Goal: Task Accomplishment & Management: Use online tool/utility

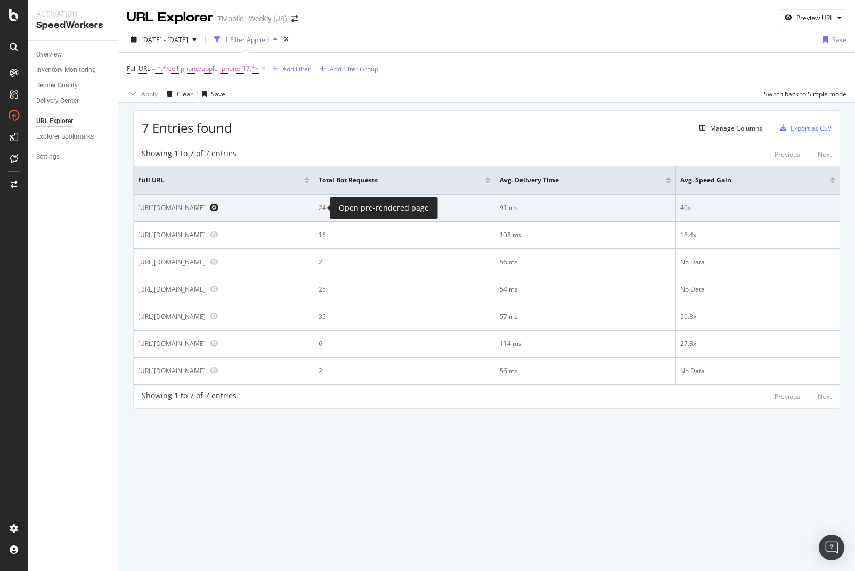
click at [218, 206] on icon "Preview https://www.t-mobile.com/cell-phone/apple-iphone-17-pro" at bounding box center [214, 206] width 9 height 7
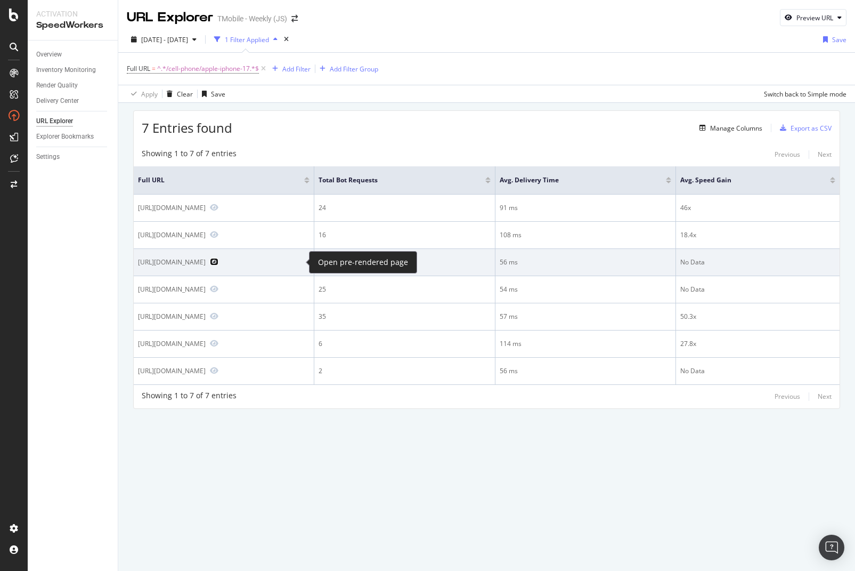
click at [218, 262] on icon "Preview https://es.t-mobile.com/cell-phone/apple-iphone-17" at bounding box center [214, 261] width 9 height 7
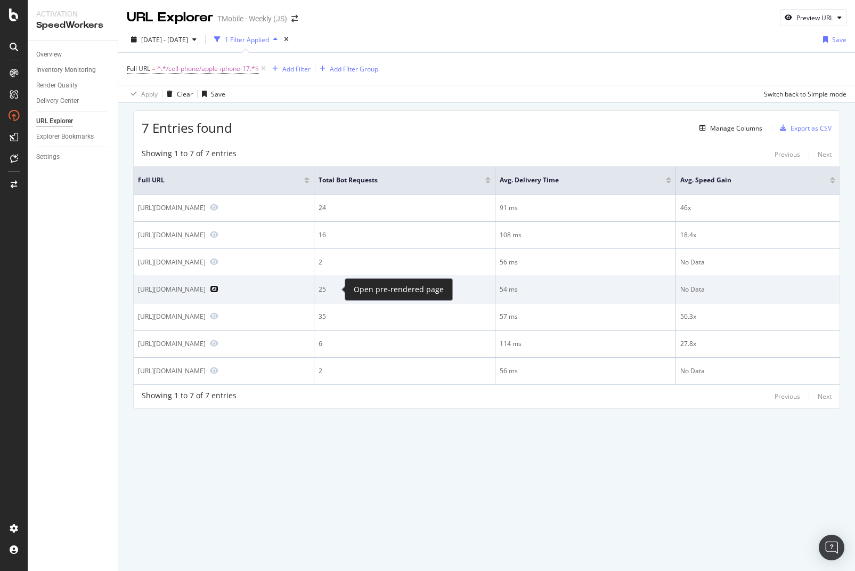
click at [218, 288] on icon "Preview https://www.t-mobile.com/cell-phone/apple-iphone-17-pro-max" at bounding box center [214, 288] width 9 height 7
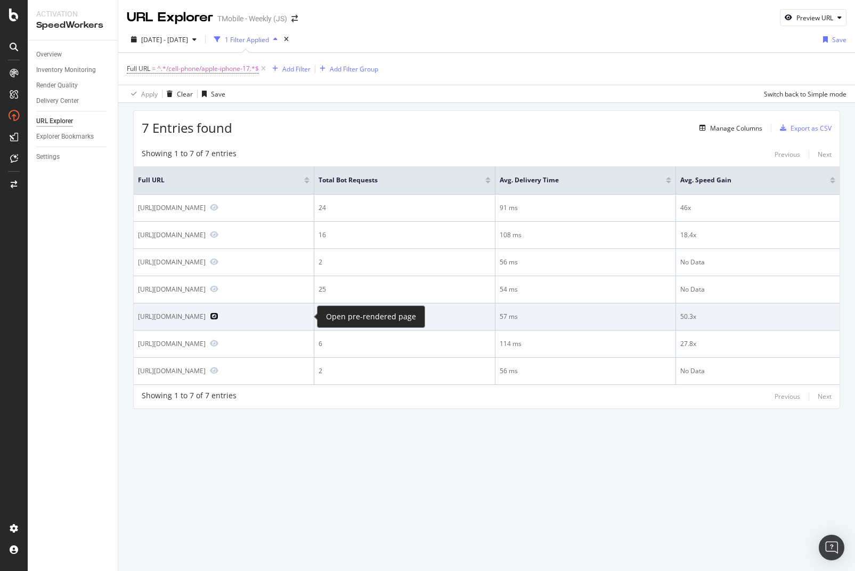
click at [218, 315] on icon "Preview https://www.t-mobile.com/cell-phone/apple-iphone-17" at bounding box center [214, 315] width 9 height 7
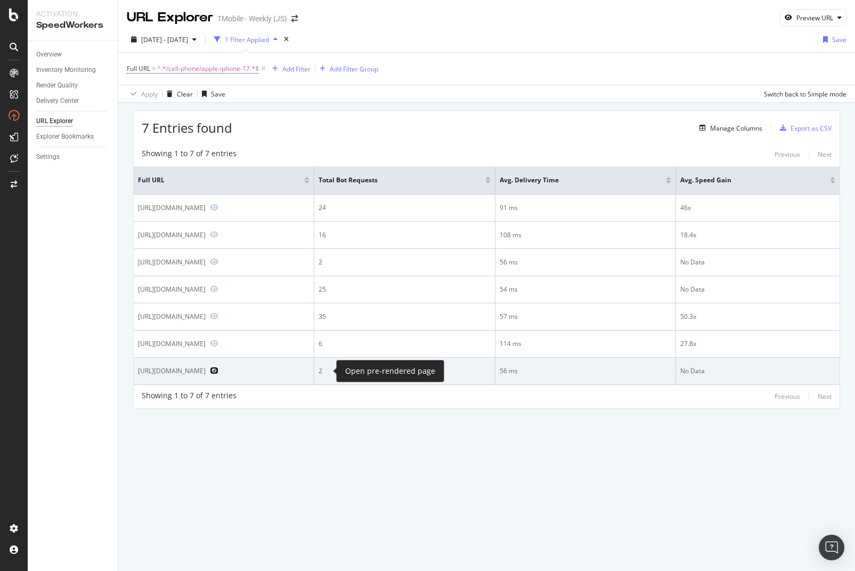
click at [218, 369] on icon "Preview https://es.t-mobile.com/cell-phone/apple-iphone-17-pro-max" at bounding box center [214, 369] width 9 height 7
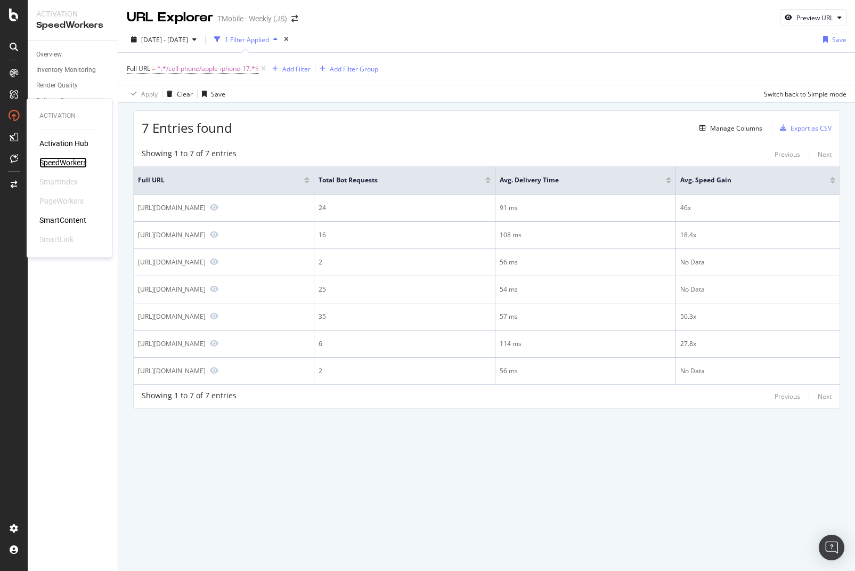
click at [67, 160] on div "SpeedWorkers" at bounding box center [62, 162] width 47 height 11
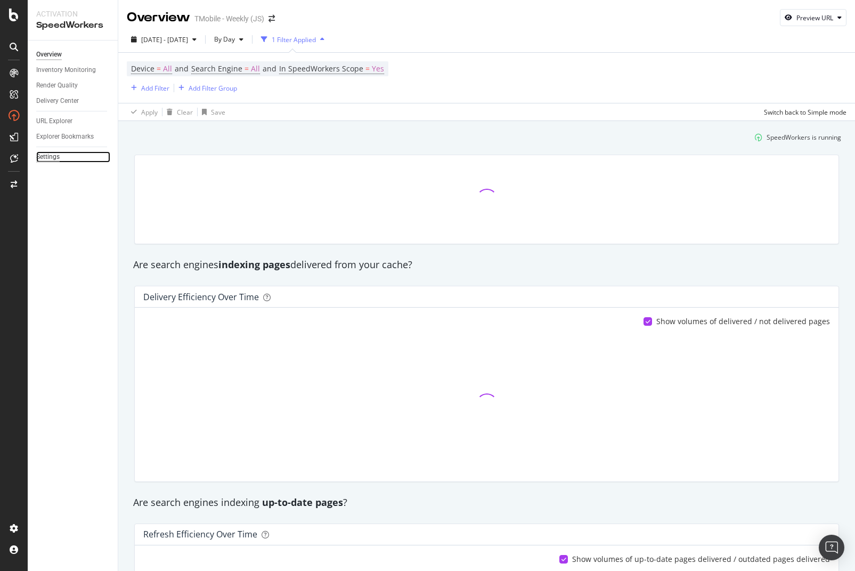
click at [43, 156] on div "Settings" at bounding box center [47, 156] width 23 height 11
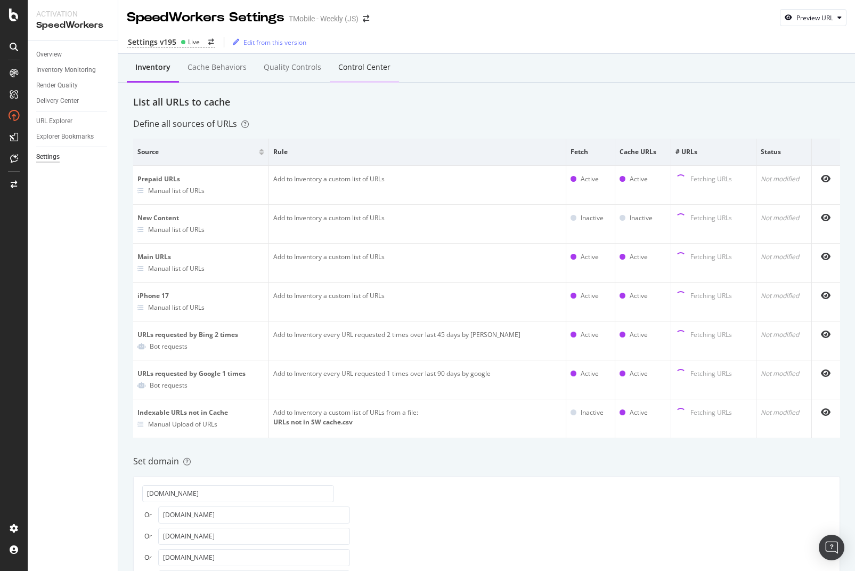
click at [357, 67] on div "Control Center" at bounding box center [364, 67] width 52 height 11
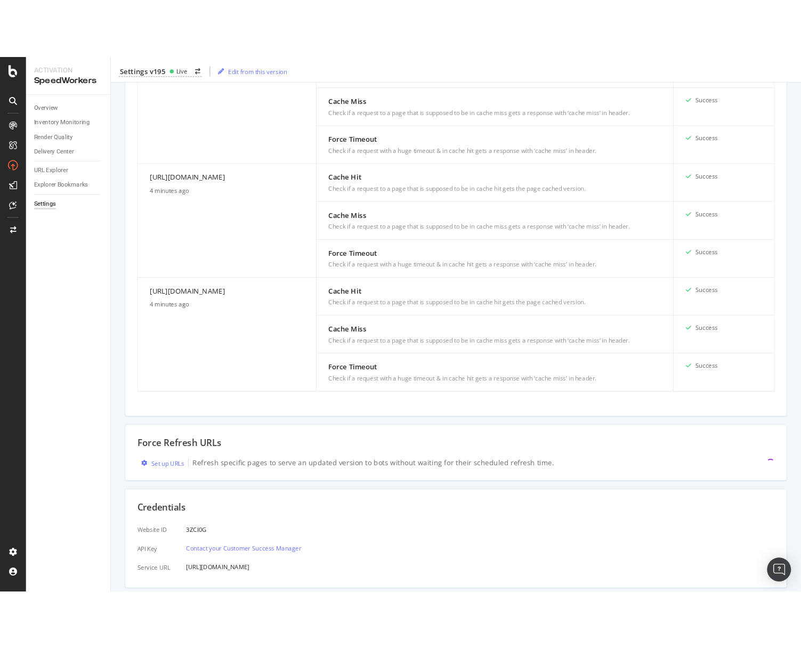
scroll to position [1226, 0]
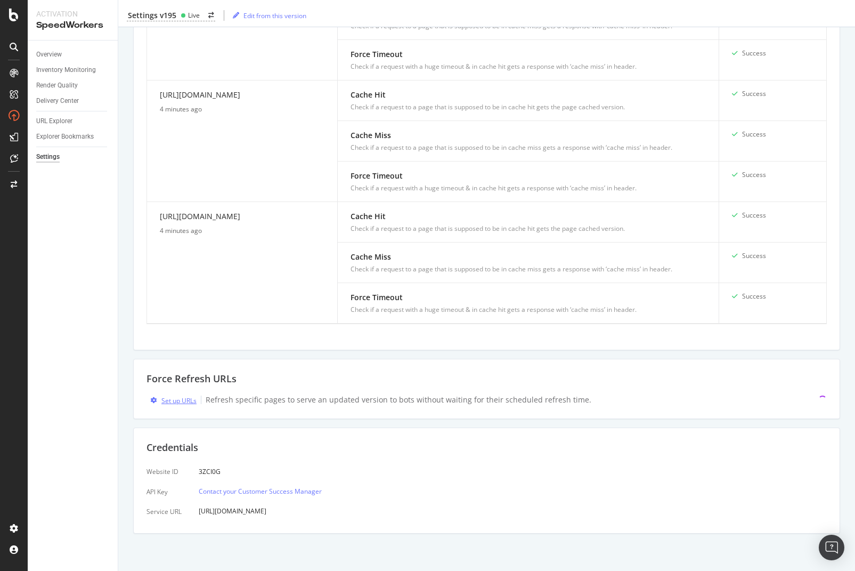
click at [174, 398] on div "Set up URLs" at bounding box center [178, 400] width 35 height 9
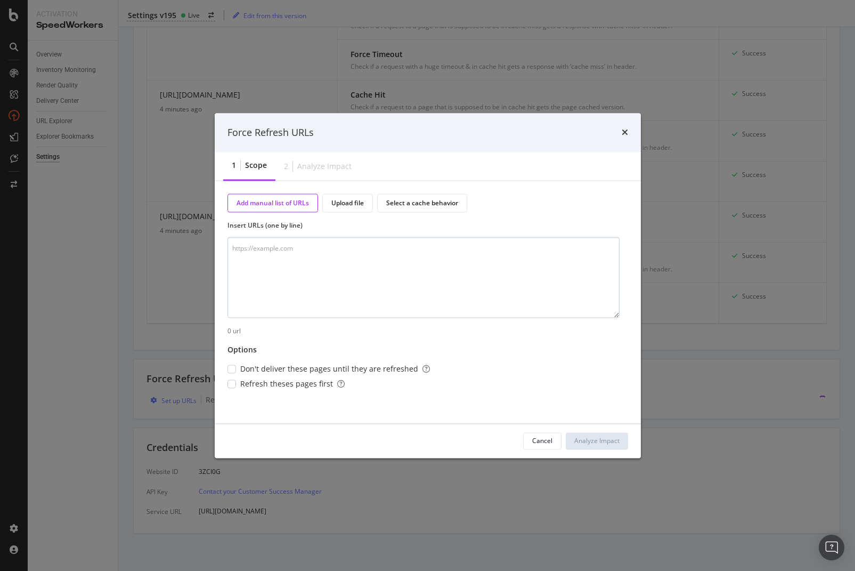
click at [335, 289] on textarea "modal" at bounding box center [423, 277] width 392 height 81
click at [230, 369] on div "modal" at bounding box center [231, 368] width 9 height 9
click at [232, 381] on div "modal" at bounding box center [231, 383] width 9 height 9
click at [442, 272] on textarea "https://www.t-mobile.com/cell-phone/apple-iphone-17-pro" at bounding box center [423, 277] width 392 height 81
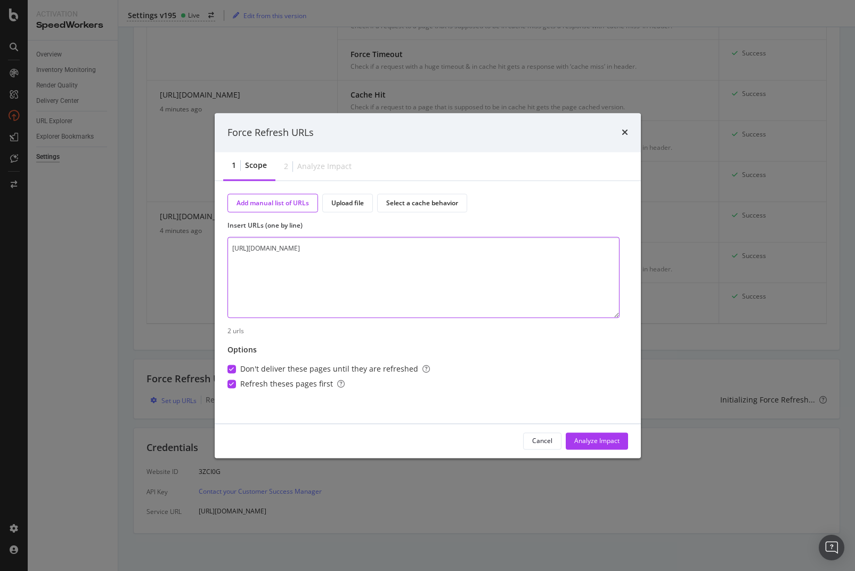
paste textarea "https://www.t-mobile.com/cell-phone/apple-iphone-17-pro"
click at [260, 258] on textarea "https://www.t-mobile.com/cell-phone/apple-iphone-17-pro https://www.t-mobile.co…" at bounding box center [423, 277] width 392 height 81
type textarea "https://www.t-mobile.com/cell-phone/apple-iphone-17-pro https://es.t-mobile.com…"
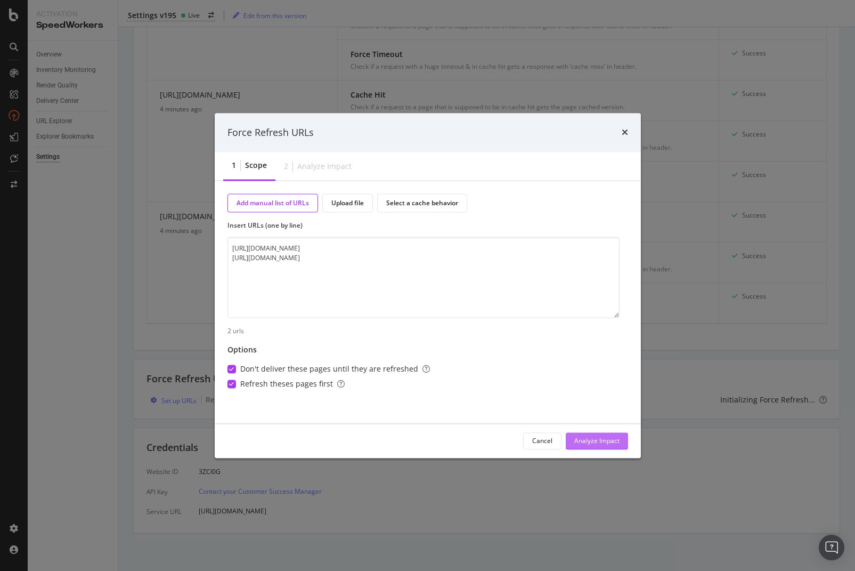
click at [601, 441] on div "Analyze Impact" at bounding box center [596, 440] width 45 height 9
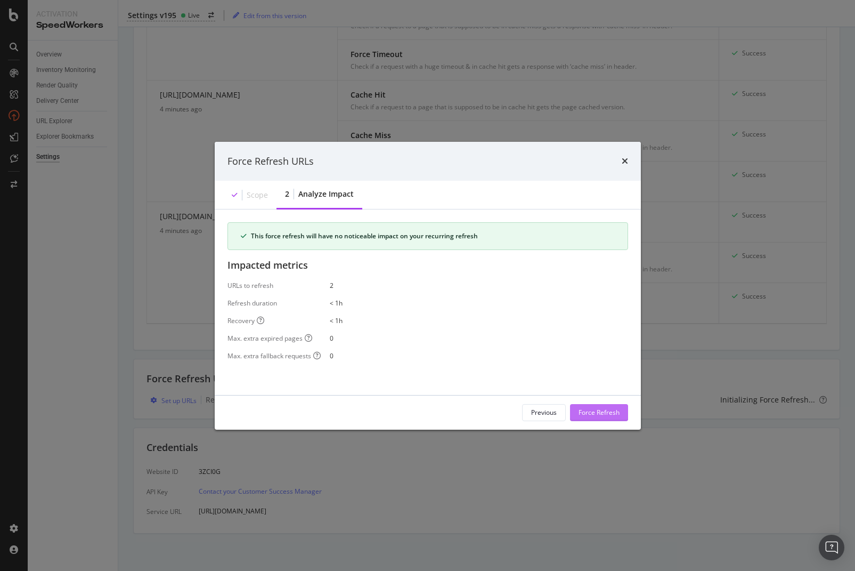
click at [600, 412] on div "Force Refresh" at bounding box center [599, 412] width 41 height 9
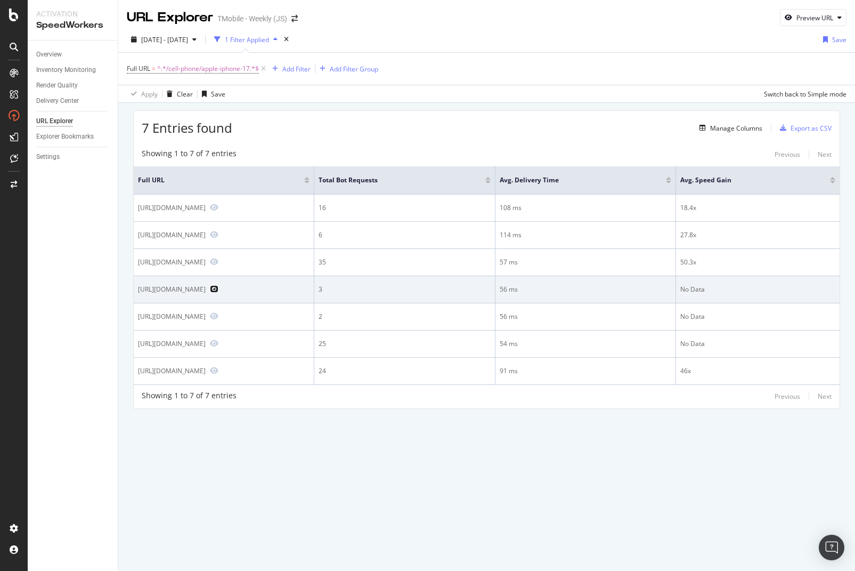
click at [218, 291] on icon "Preview https://es.t-mobile.com/cell-phone/apple-iphone-17-pro-max" at bounding box center [214, 288] width 9 height 7
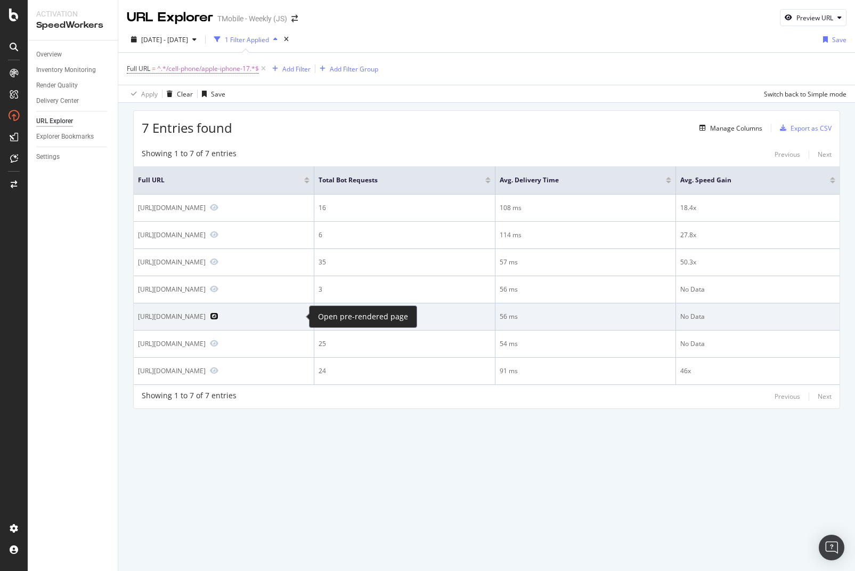
click at [218, 314] on icon "Preview https://es.t-mobile.com/cell-phone/apple-iphone-17" at bounding box center [214, 315] width 9 height 7
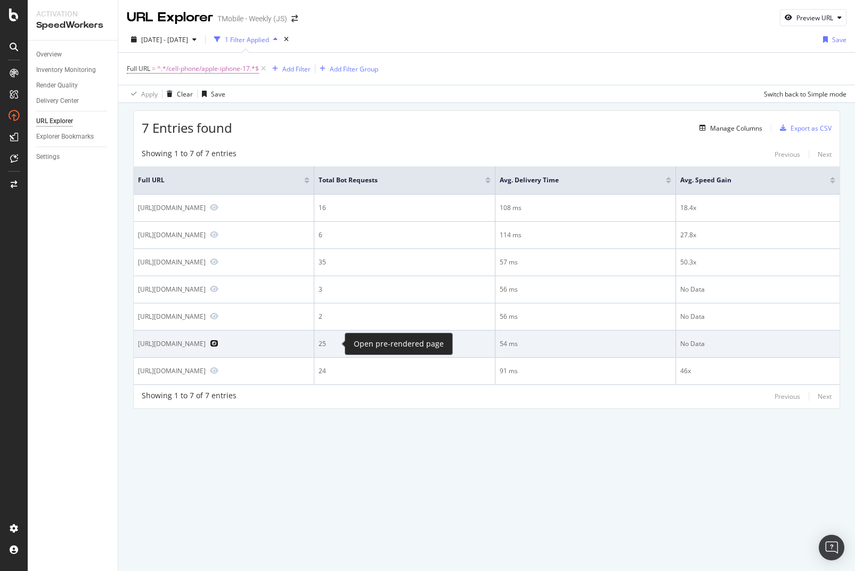
click at [218, 344] on icon "Preview https://www.t-mobile.com/cell-phone/apple-iphone-17-pro-max" at bounding box center [214, 342] width 9 height 7
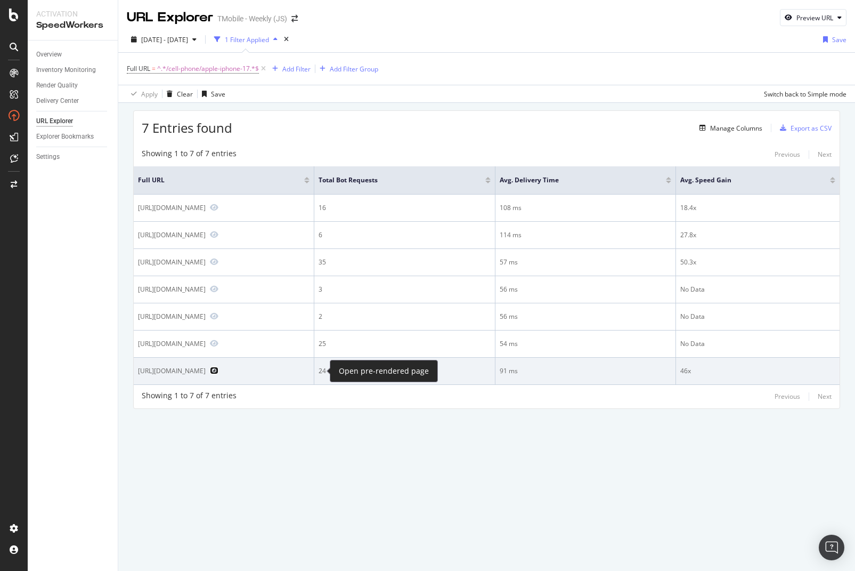
click at [218, 370] on icon "Preview https://www.t-mobile.com/cell-phone/apple-iphone-17-pro" at bounding box center [214, 369] width 9 height 7
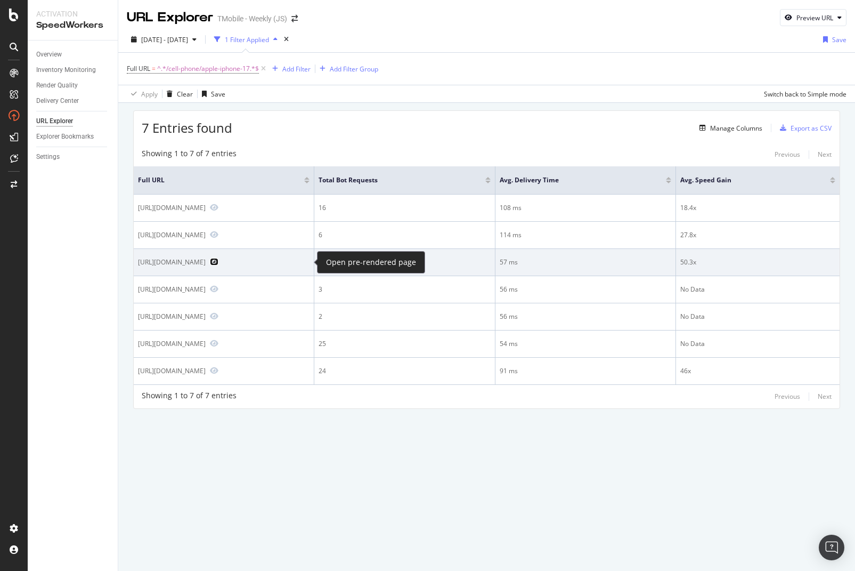
click at [218, 260] on icon "Preview https://www.t-mobile.com/cell-phone/apple-iphone-17" at bounding box center [214, 261] width 9 height 7
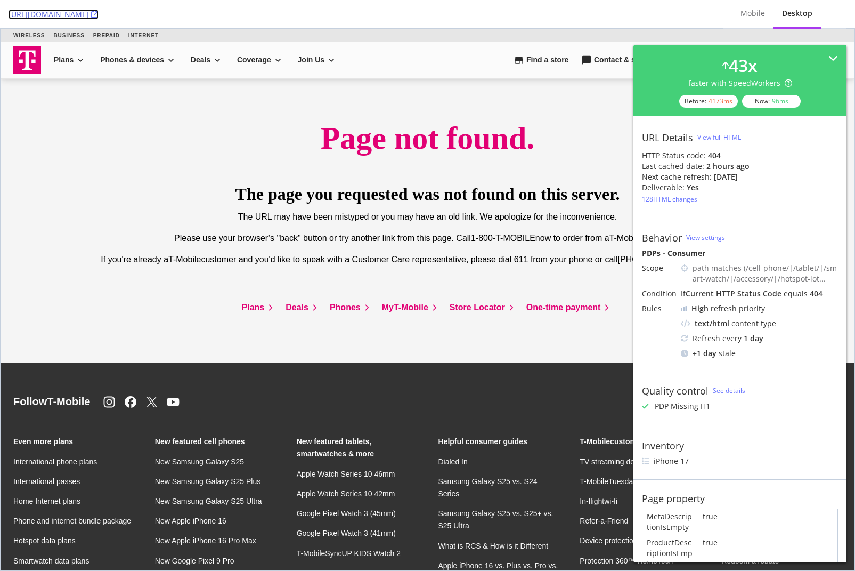
click at [99, 15] on icon at bounding box center [94, 14] width 7 height 7
click at [99, 11] on icon at bounding box center [94, 14] width 7 height 7
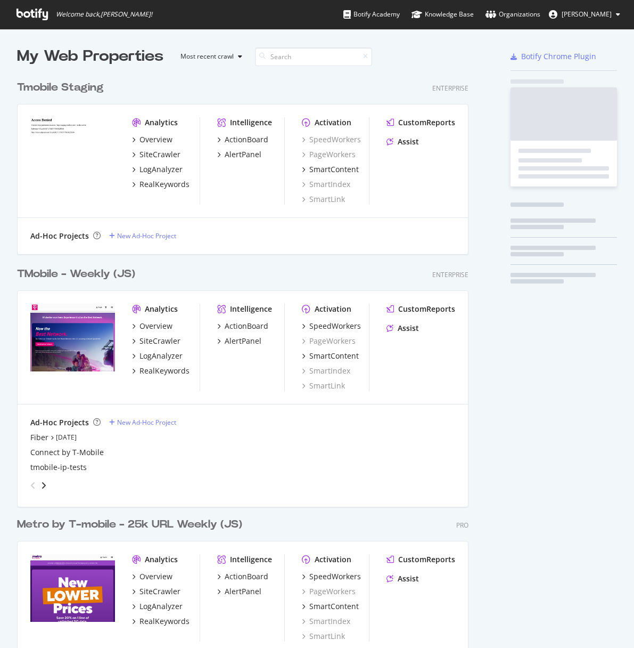
scroll to position [640, 618]
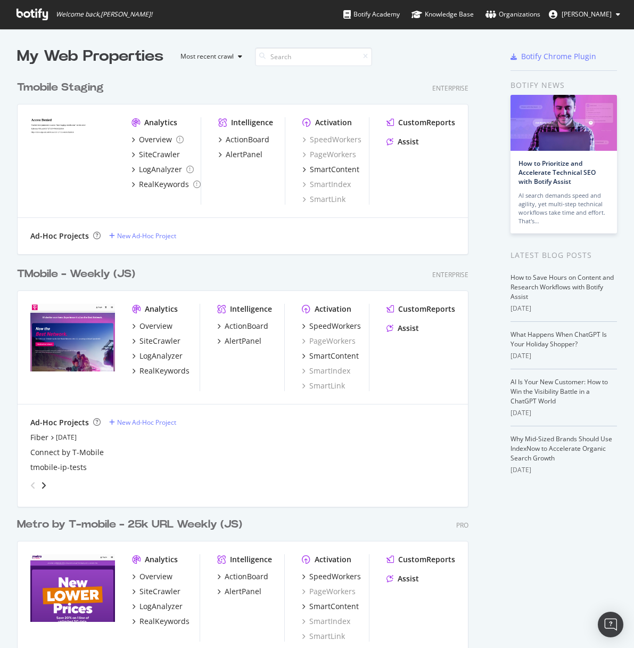
click at [77, 278] on div "TMobile - Weekly (JS)" at bounding box center [76, 273] width 118 height 15
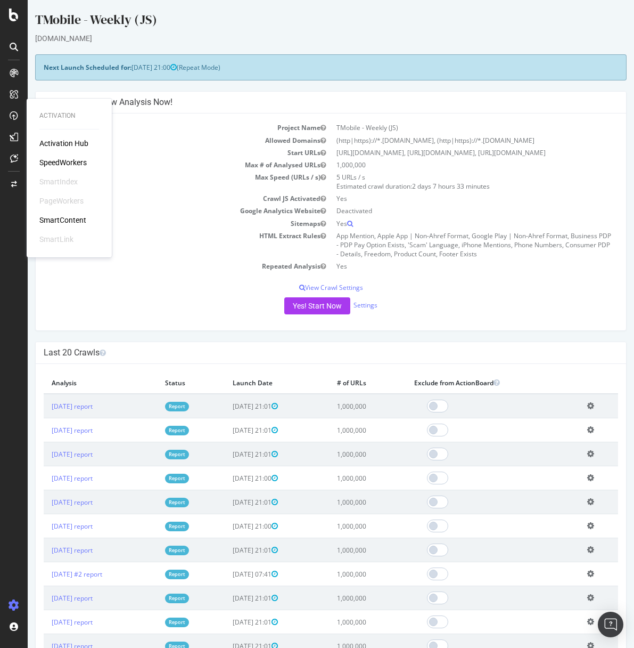
click at [64, 165] on div "SpeedWorkers" at bounding box center [62, 162] width 47 height 11
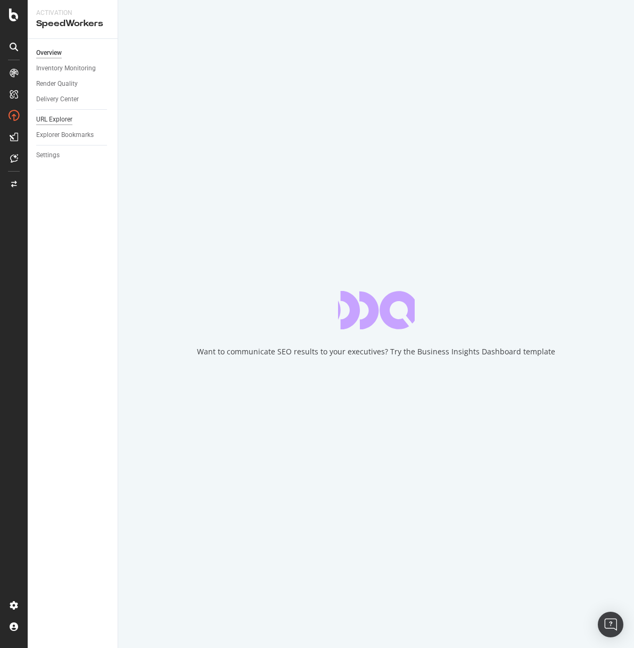
click at [56, 121] on div "URL Explorer" at bounding box center [54, 119] width 36 height 11
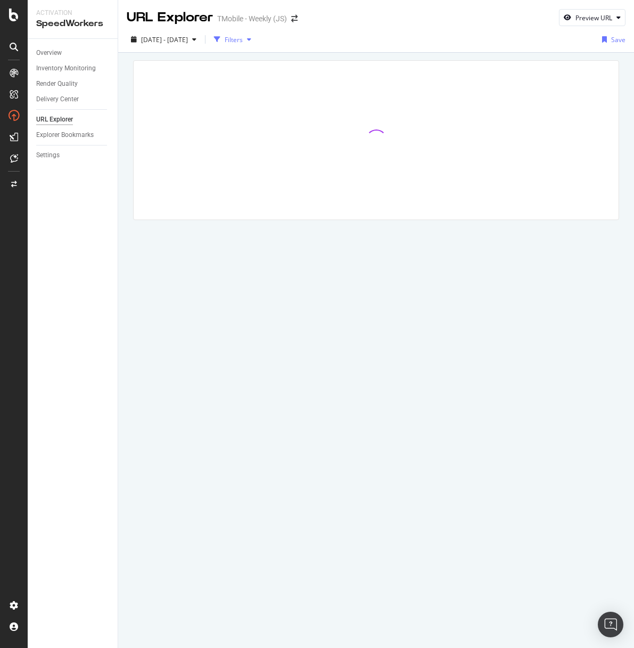
click at [243, 41] on div "Filters" at bounding box center [234, 39] width 18 height 9
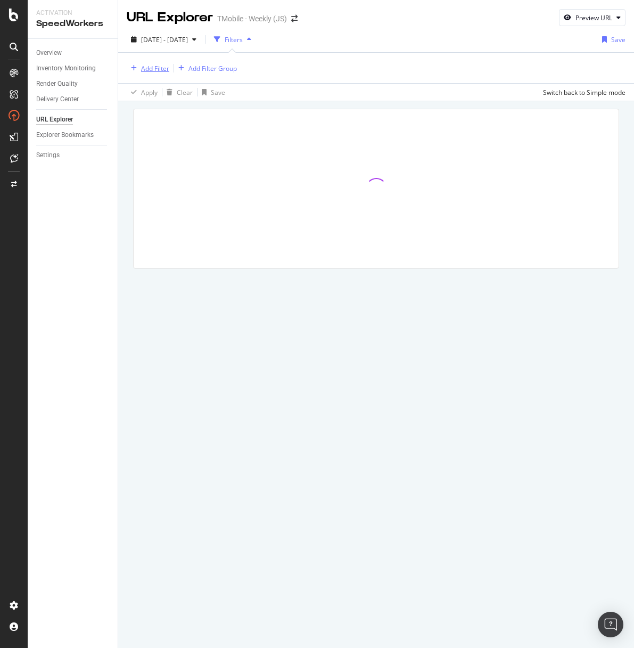
click at [157, 70] on div "Add Filter" at bounding box center [155, 68] width 28 height 9
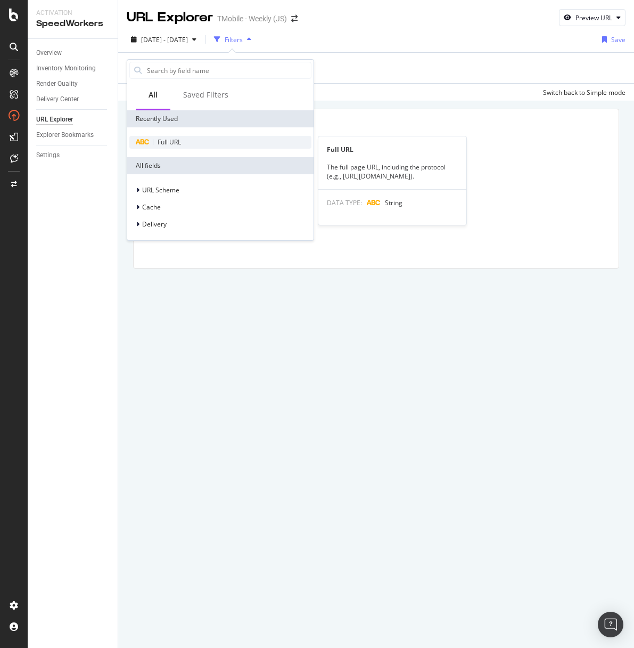
click at [176, 140] on span "Full URL" at bounding box center [169, 141] width 23 height 9
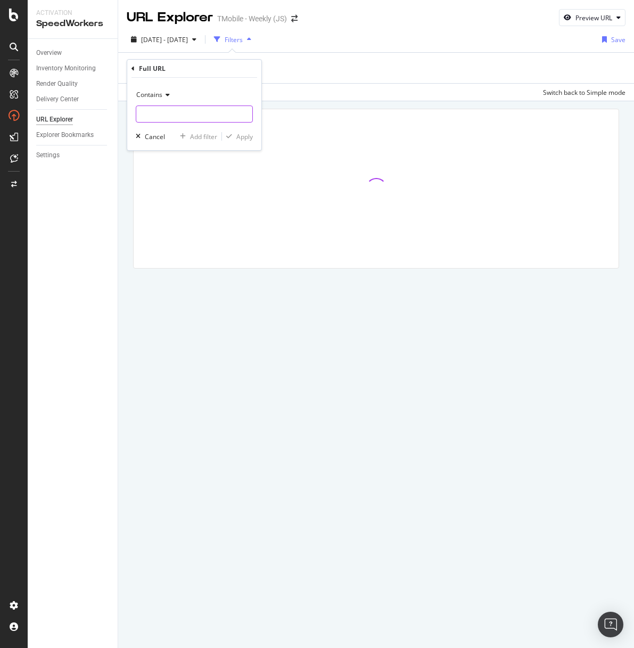
click at [189, 108] on input "text" at bounding box center [194, 113] width 116 height 17
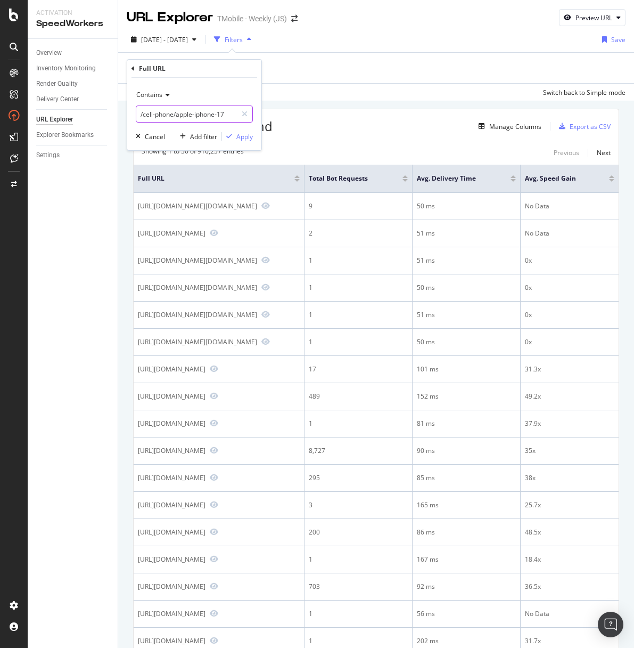
type input "/cell-phone/apple-iphone-17"
click at [250, 134] on div "Apply" at bounding box center [245, 136] width 17 height 9
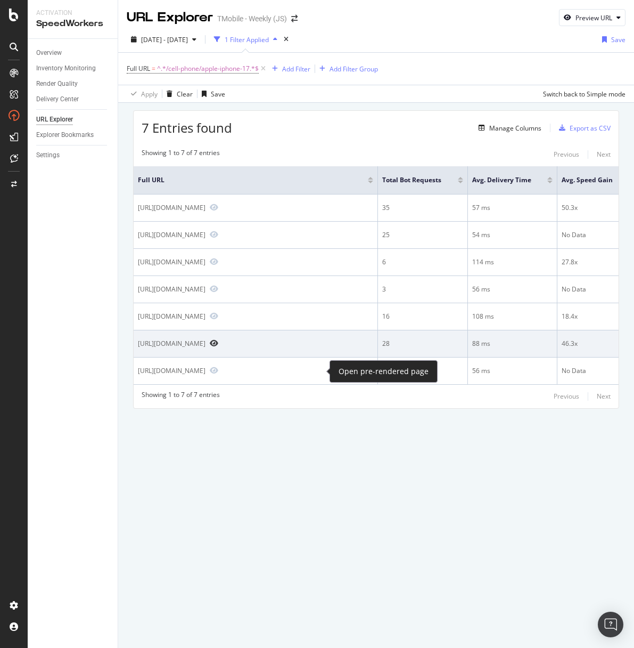
click at [218, 347] on icon "Preview https://www.t-mobile.com/cell-phone/apple-iphone-17-pro" at bounding box center [214, 342] width 9 height 7
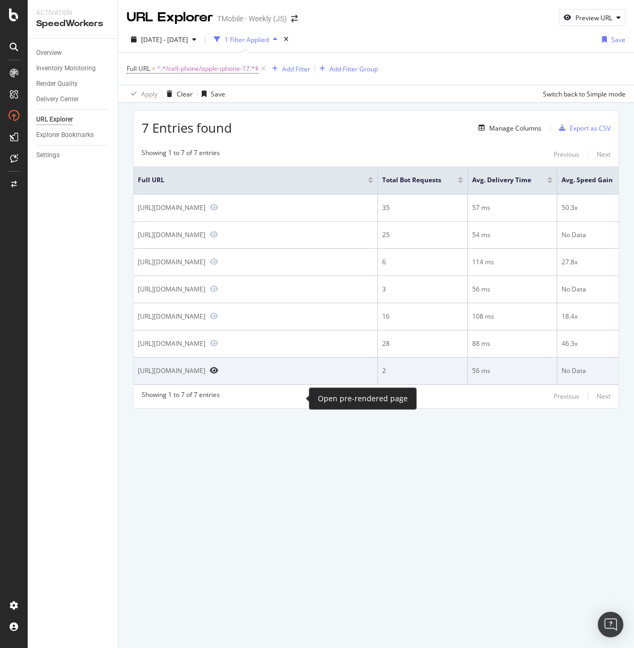
click at [218, 374] on icon "Preview https://es.t-mobile.com/cell-phone/apple-iphone-17" at bounding box center [214, 369] width 9 height 7
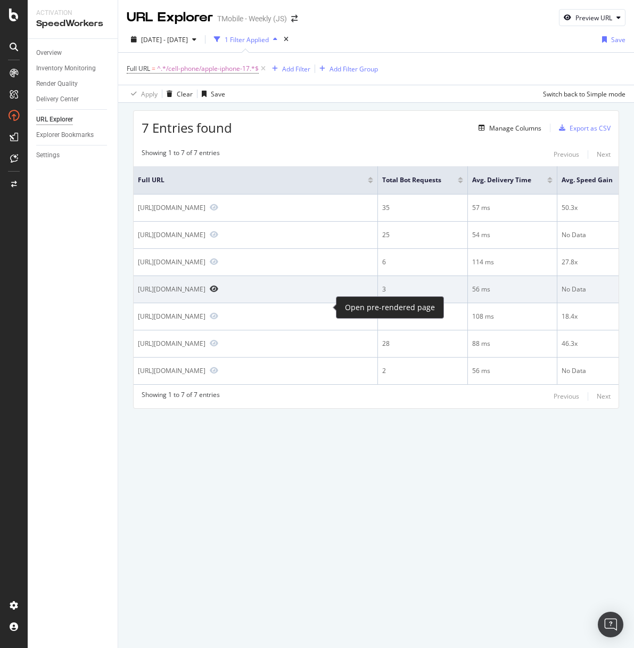
click at [218, 292] on icon "Preview https://es.t-mobile.com/cell-phone/apple-iphone-17-pro-max" at bounding box center [214, 288] width 9 height 7
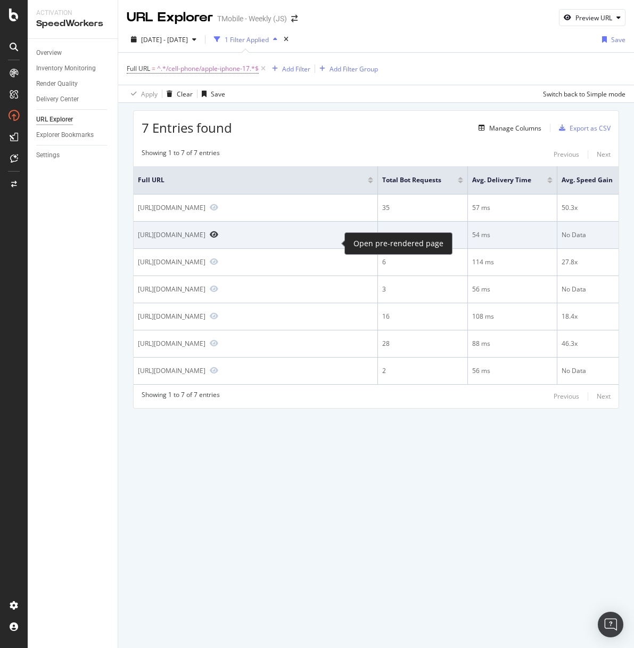
click at [218, 238] on icon "Preview https://www.t-mobile.com/cell-phone/apple-iphone-17-pro-max" at bounding box center [214, 234] width 9 height 7
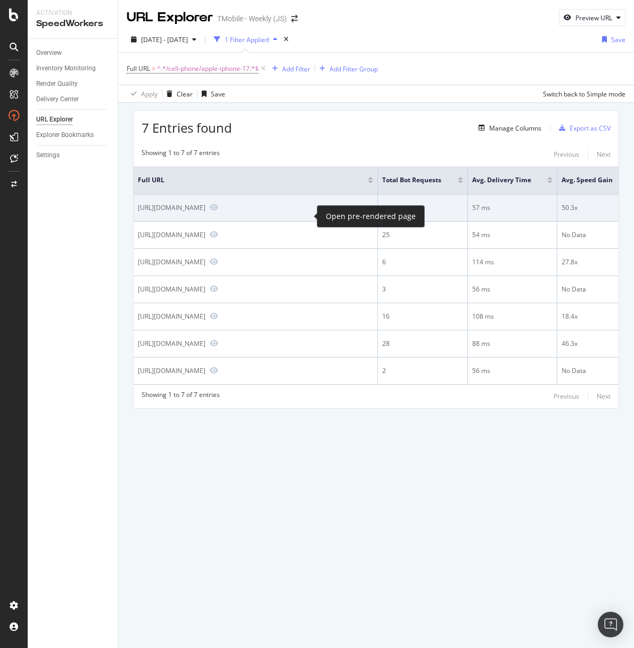
click at [218, 213] on span at bounding box center [212, 208] width 13 height 10
click at [218, 211] on icon "Preview https://www.t-mobile.com/cell-phone/apple-iphone-17" at bounding box center [214, 206] width 9 height 7
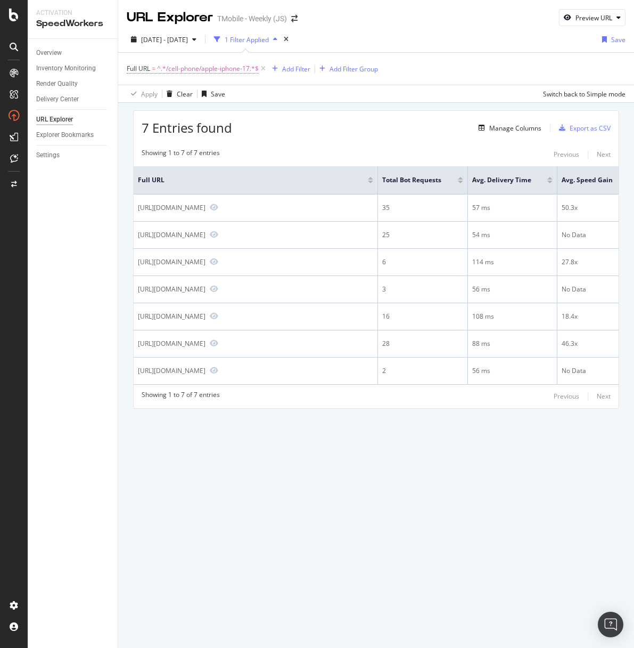
click at [228, 66] on span "^.*/cell-phone/apple-iphone-17.*$" at bounding box center [208, 68] width 102 height 15
click at [226, 114] on input "/cell-phone/apple-iphone-17" at bounding box center [186, 112] width 101 height 17
type input "/cell-phone/apple-iphone-air"
click at [242, 137] on div "Apply" at bounding box center [245, 135] width 17 height 9
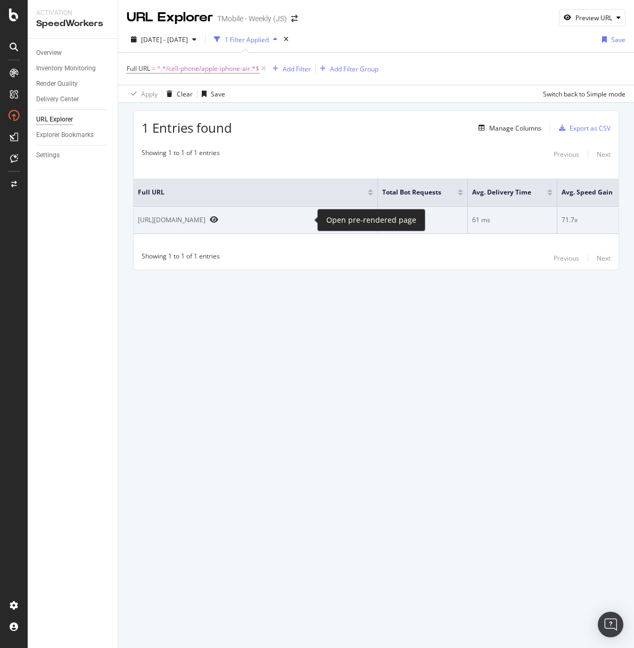
click at [218, 216] on icon "Preview https://www.t-mobile.com/cell-phone/apple-iphone-air" at bounding box center [214, 219] width 9 height 7
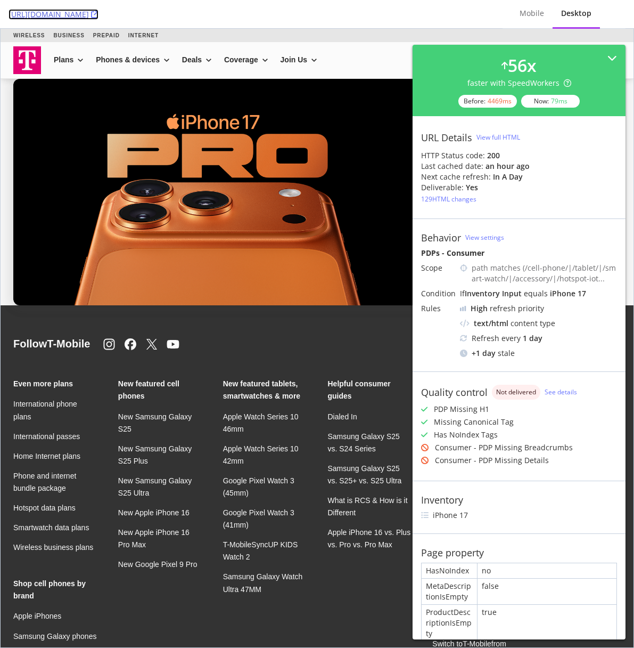
click at [99, 13] on icon at bounding box center [94, 14] width 7 height 7
